Goal: Task Accomplishment & Management: Manage account settings

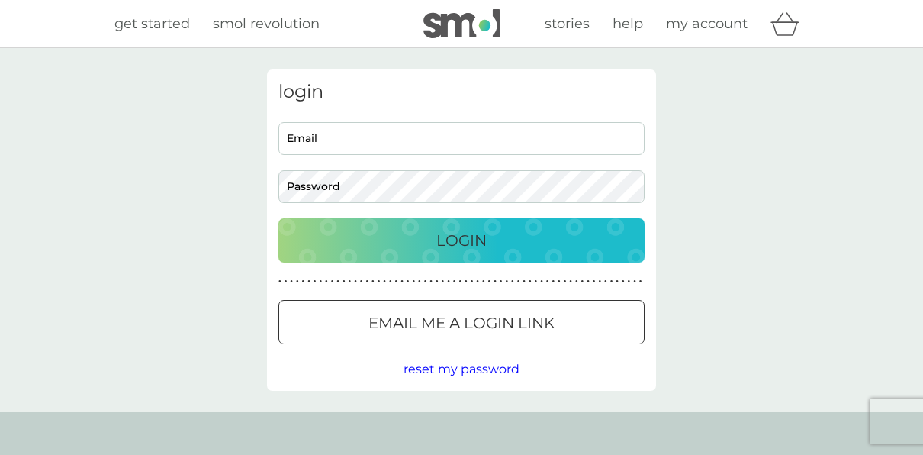
type input "[EMAIL_ADDRESS][DOMAIN_NAME]"
click at [449, 241] on p "Login" at bounding box center [461, 240] width 50 height 24
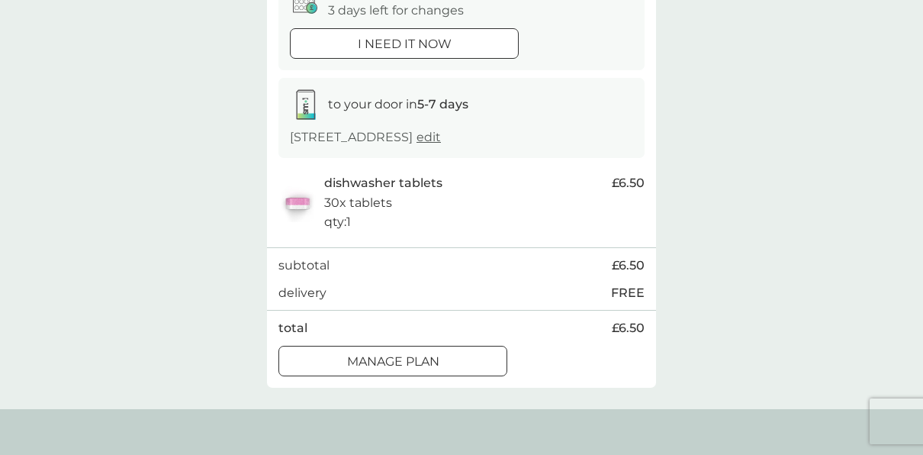
scroll to position [229, 0]
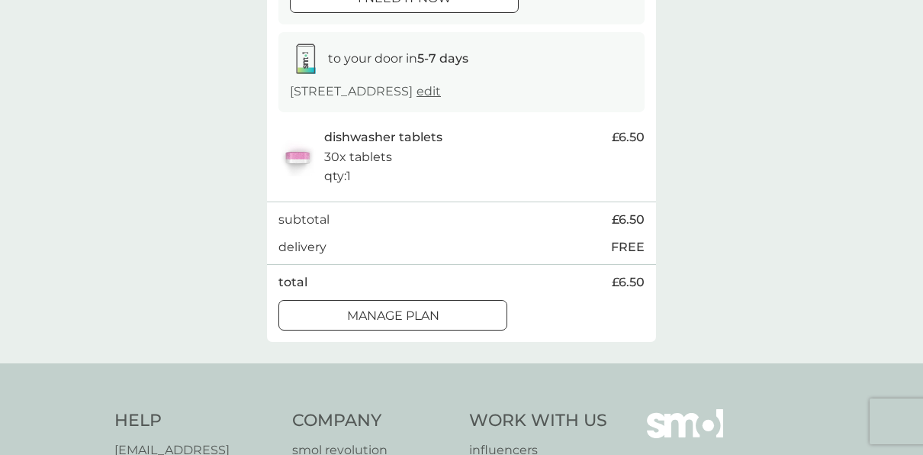
click at [372, 321] on div at bounding box center [375, 314] width 13 height 13
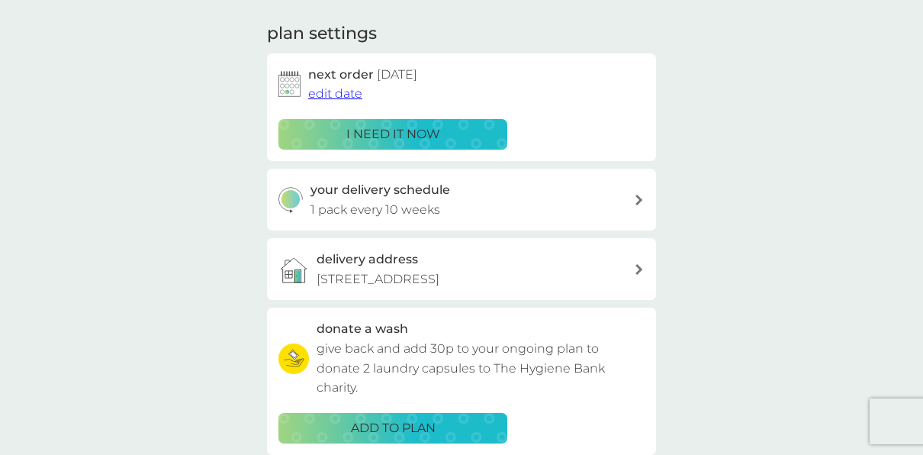
scroll to position [381, 0]
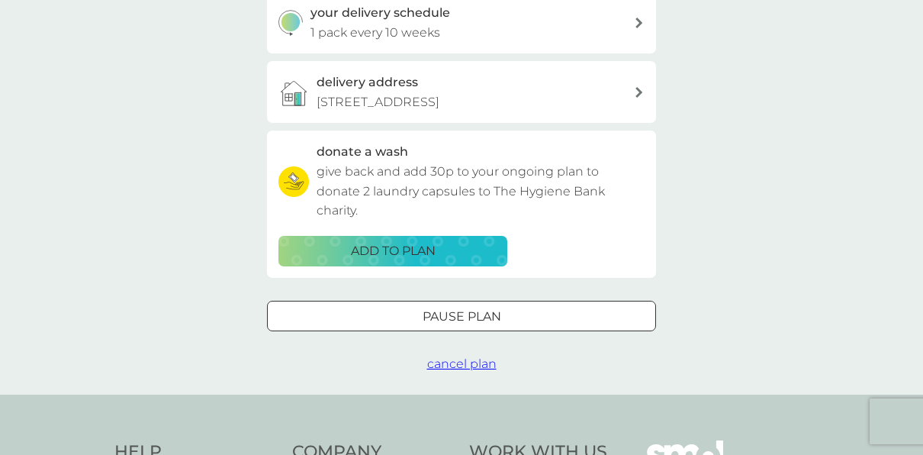
click at [459, 371] on span "cancel plan" at bounding box center [461, 363] width 69 height 14
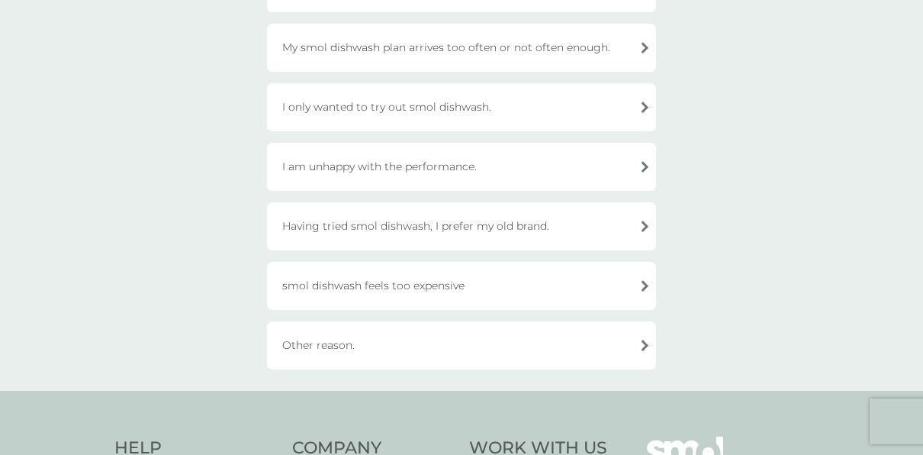
scroll to position [229, 0]
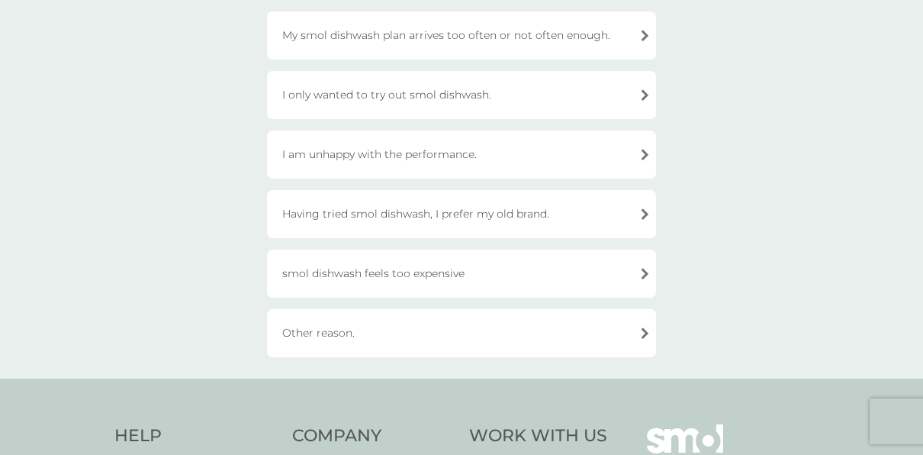
click at [642, 93] on div "I only wanted to try out smol dishwash." at bounding box center [461, 95] width 389 height 48
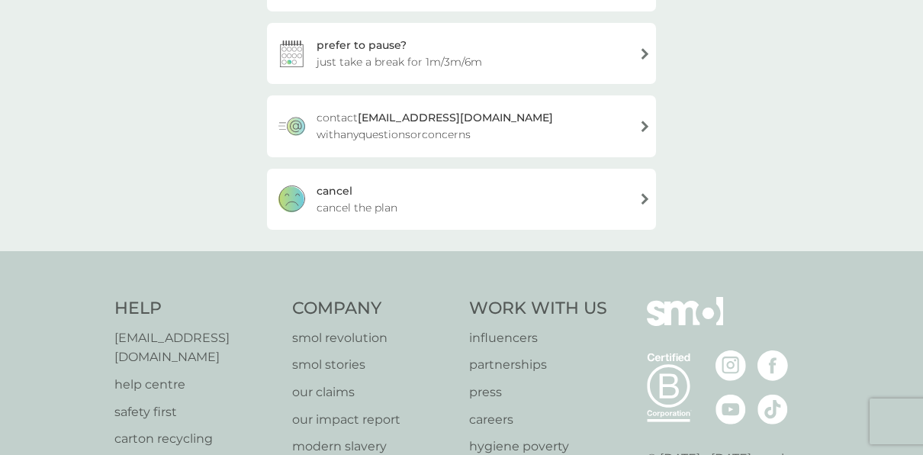
click at [324, 211] on span "cancel the plan" at bounding box center [357, 207] width 81 height 17
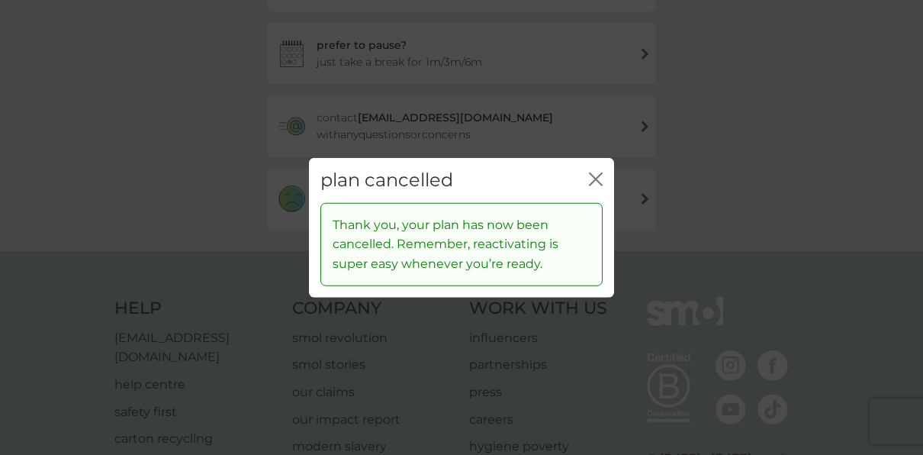
click at [594, 181] on icon "close" at bounding box center [593, 179] width 6 height 12
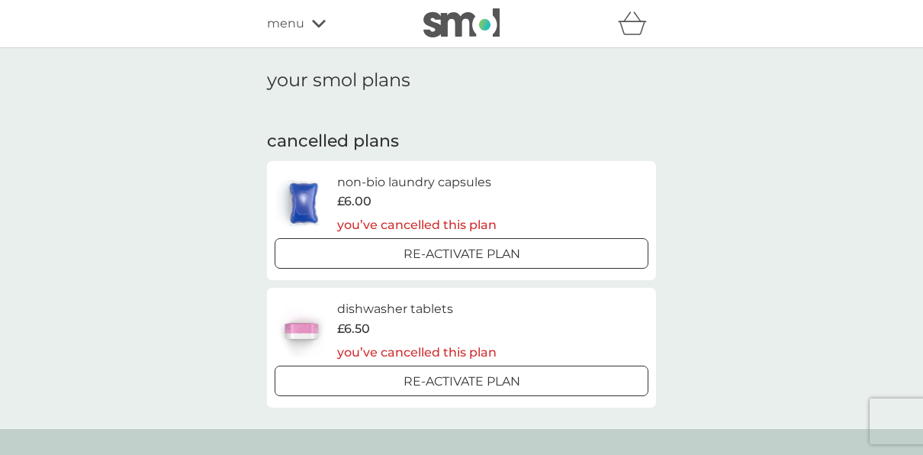
click at [320, 22] on icon at bounding box center [319, 23] width 14 height 9
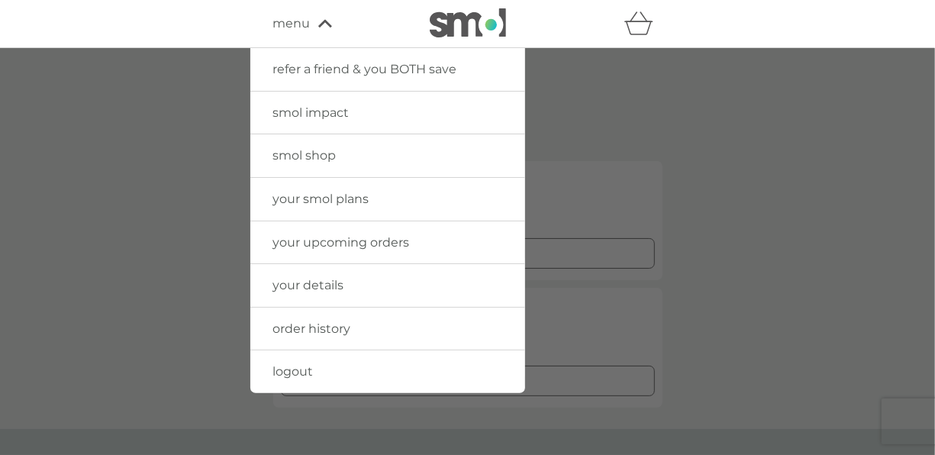
drag, startPoint x: 314, startPoint y: 353, endPoint x: 304, endPoint y: 371, distance: 20.2
click at [304, 371] on span "logout" at bounding box center [293, 371] width 40 height 14
